Goal: Information Seeking & Learning: Learn about a topic

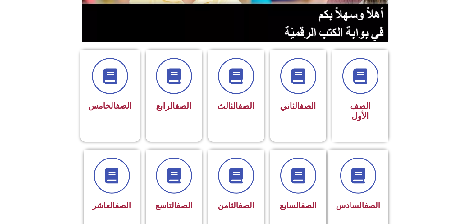
scroll to position [149, 0]
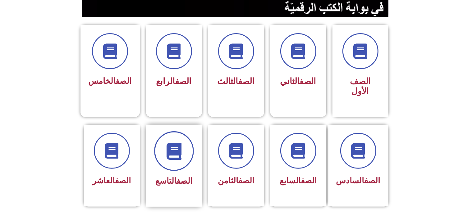
click at [166, 151] on span at bounding box center [174, 151] width 40 height 40
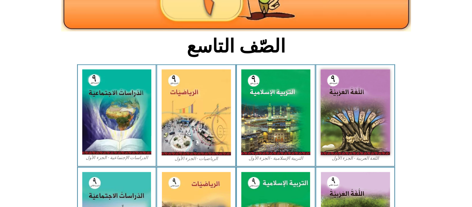
scroll to position [124, 0]
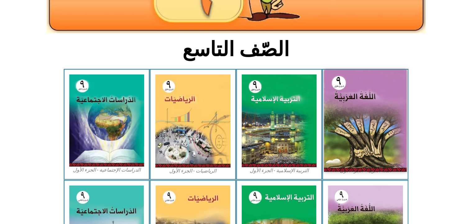
click at [363, 135] on img at bounding box center [365, 121] width 83 height 102
click at [355, 115] on img at bounding box center [365, 121] width 83 height 102
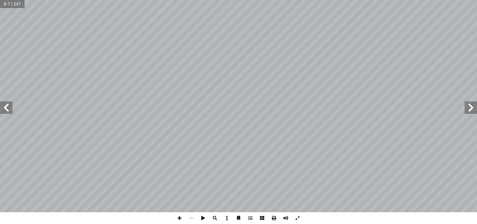
click at [466, 109] on span at bounding box center [471, 108] width 12 height 12
click at [180, 217] on span at bounding box center [180, 218] width 12 height 12
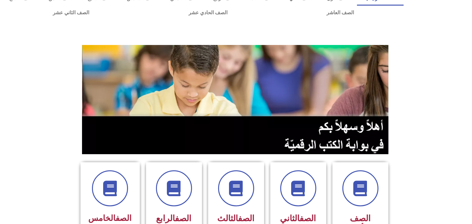
scroll to position [12, 0]
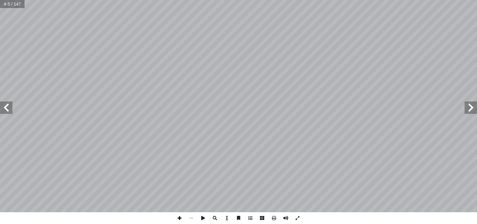
click at [179, 219] on span at bounding box center [180, 218] width 12 height 12
click at [5, 112] on span at bounding box center [6, 108] width 12 height 12
click at [468, 114] on span at bounding box center [471, 108] width 12 height 12
click at [202, 220] on span at bounding box center [203, 218] width 12 height 12
click at [470, 108] on span at bounding box center [471, 108] width 12 height 12
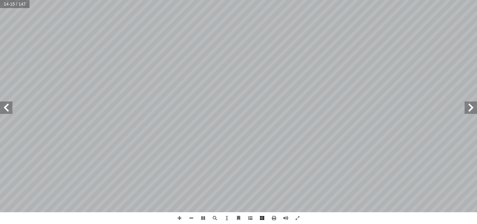
click at [471, 112] on span at bounding box center [471, 108] width 12 height 12
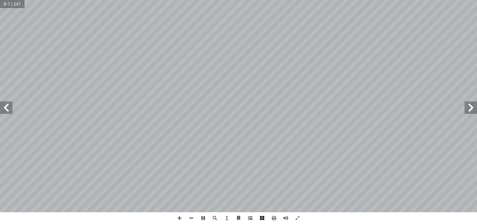
click at [471, 112] on span at bounding box center [471, 108] width 12 height 12
click at [471, 111] on span at bounding box center [471, 108] width 12 height 12
click at [203, 218] on span at bounding box center [203, 218] width 12 height 12
click at [468, 110] on span at bounding box center [471, 108] width 12 height 12
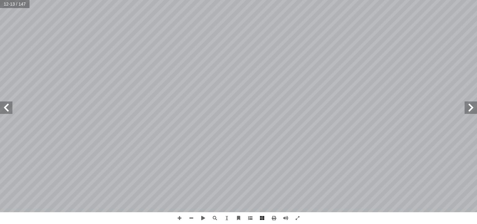
click at [468, 110] on span at bounding box center [471, 108] width 12 height 12
click at [297, 219] on span at bounding box center [298, 218] width 12 height 12
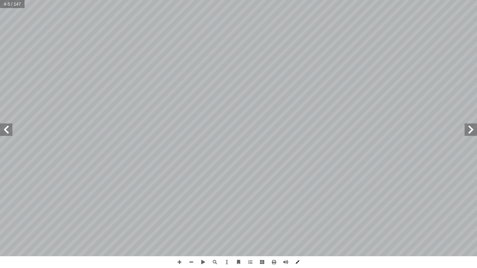
click at [298, 224] on span at bounding box center [298, 263] width 12 height 12
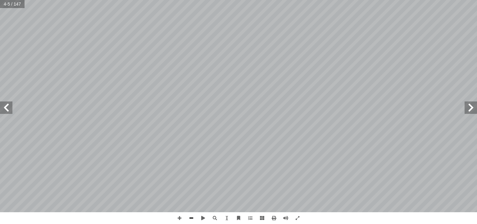
click at [192, 218] on span at bounding box center [191, 218] width 12 height 12
